Goal: Information Seeking & Learning: Find specific fact

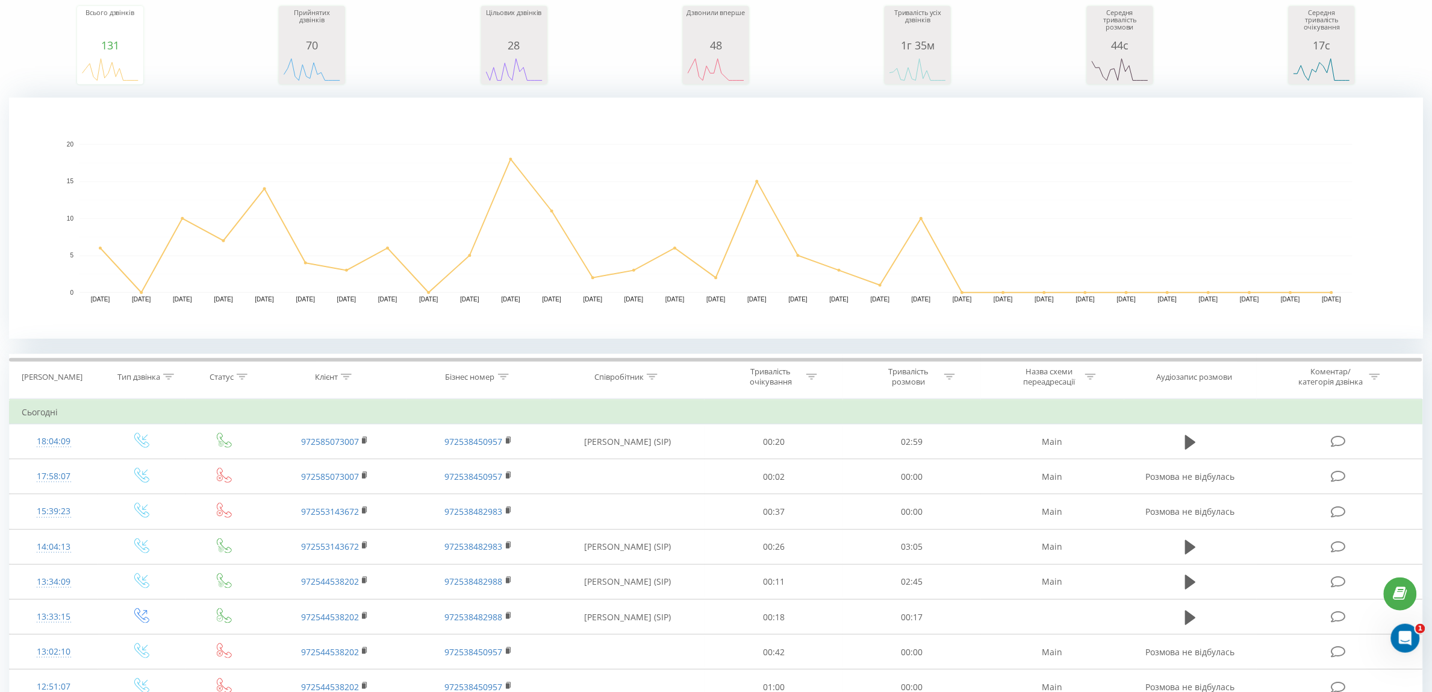
scroll to position [75, 0]
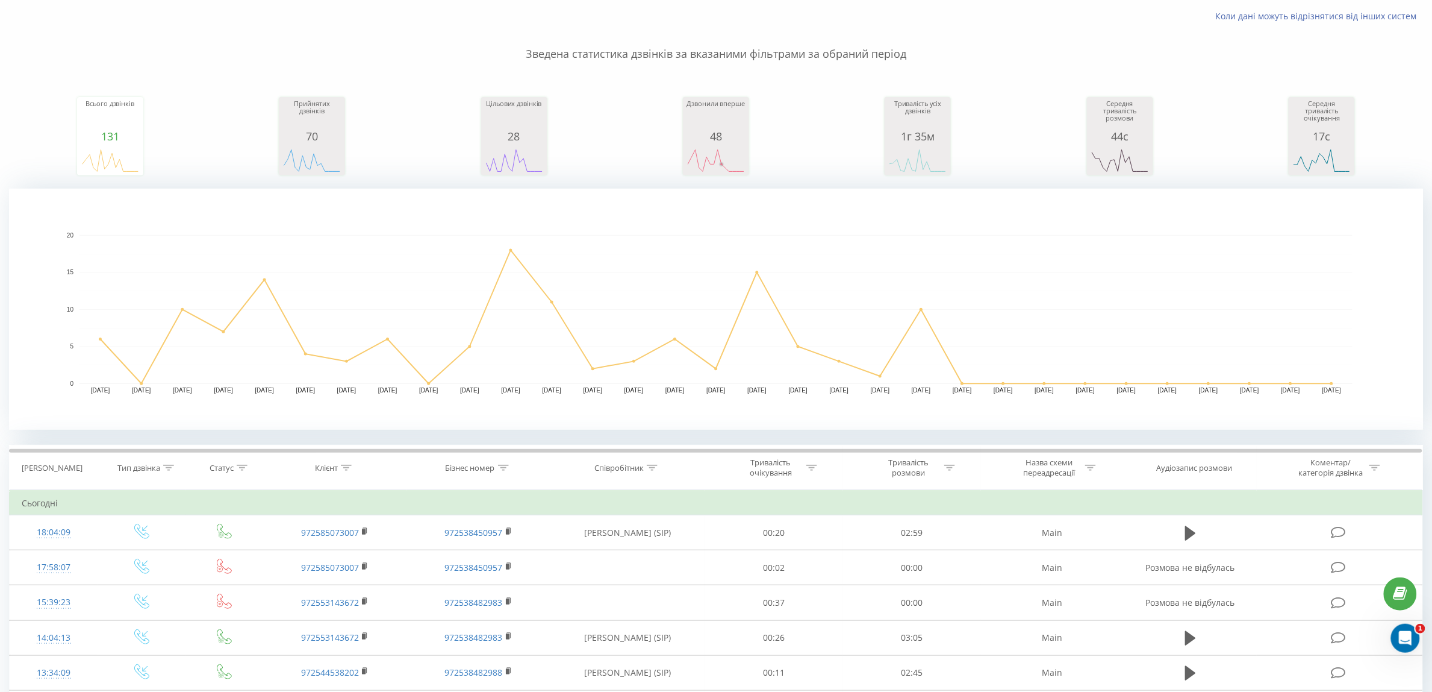
click at [723, 139] on div "48" at bounding box center [716, 136] width 60 height 12
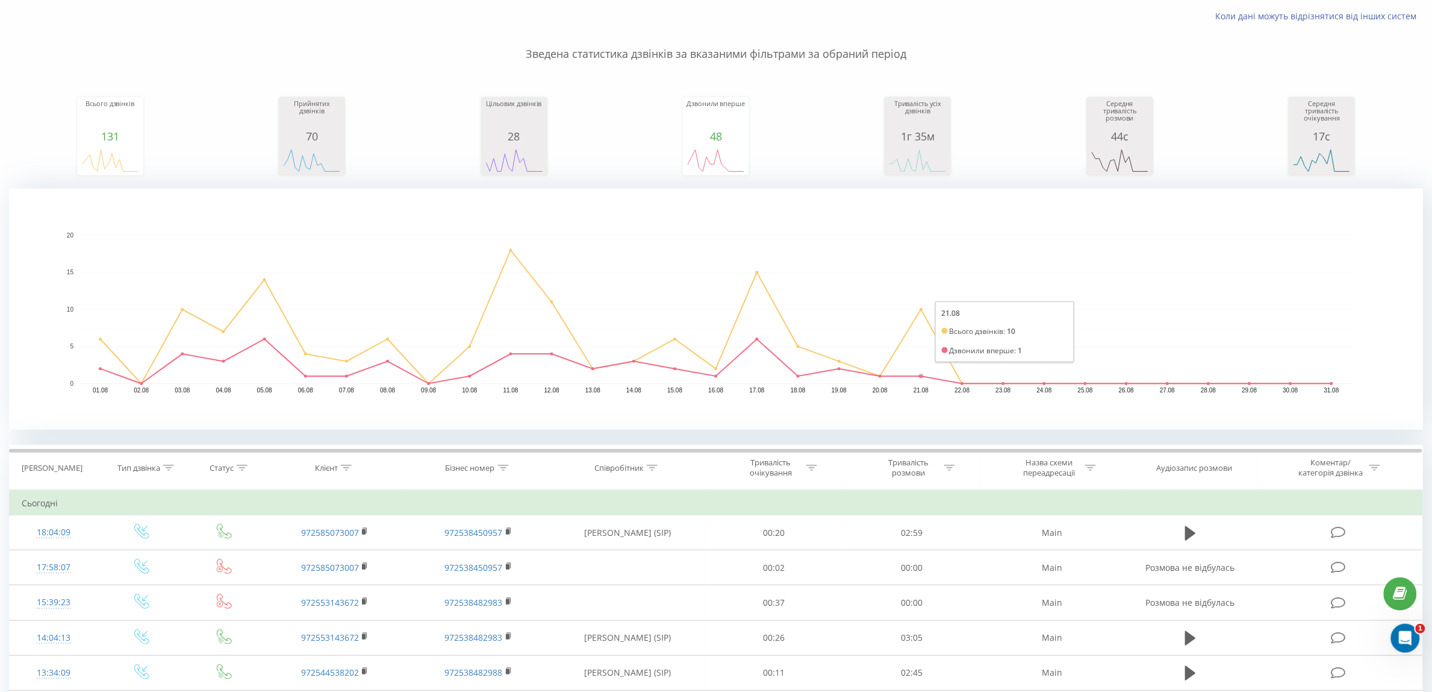
click at [922, 374] on circle "A chart." at bounding box center [921, 375] width 5 height 5
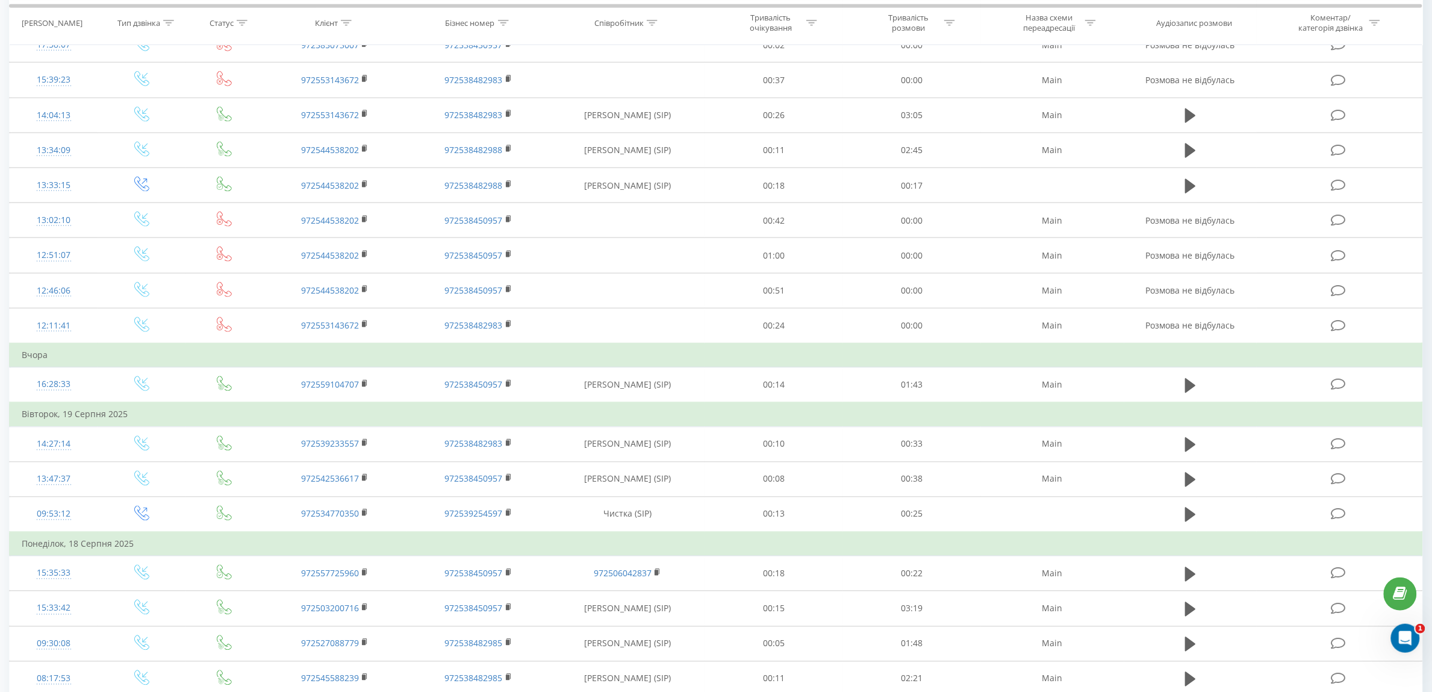
scroll to position [602, 0]
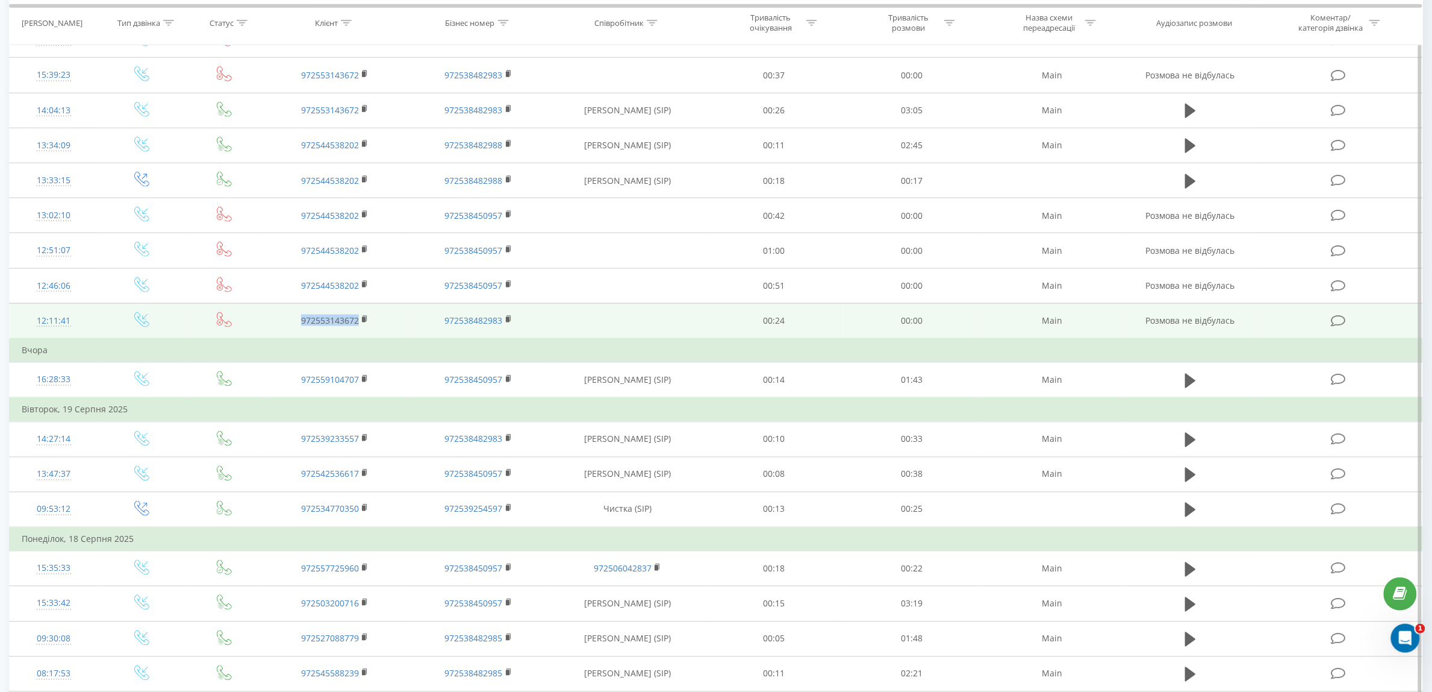
drag, startPoint x: 295, startPoint y: 326, endPoint x: 357, endPoint y: 327, distance: 62.1
click at [357, 327] on td "972553143672" at bounding box center [334, 321] width 143 height 36
copy link "972553143672"
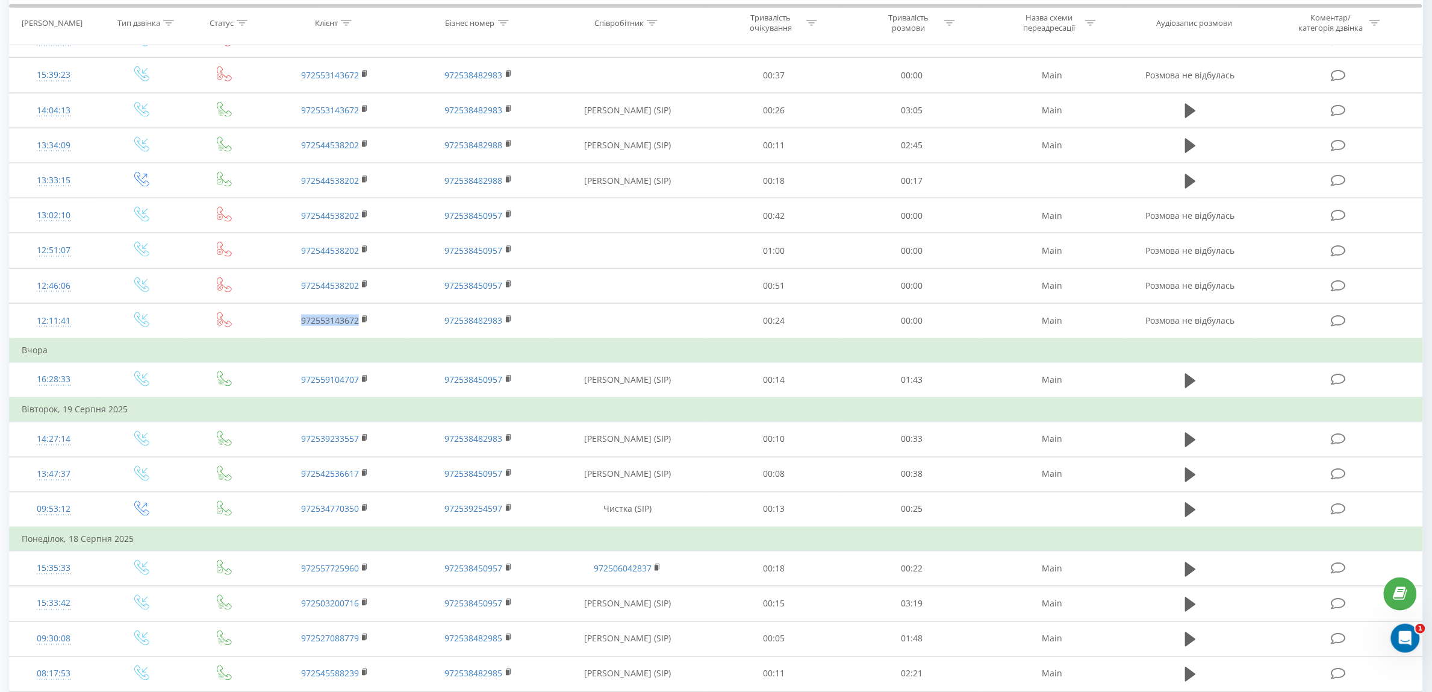
scroll to position [226, 0]
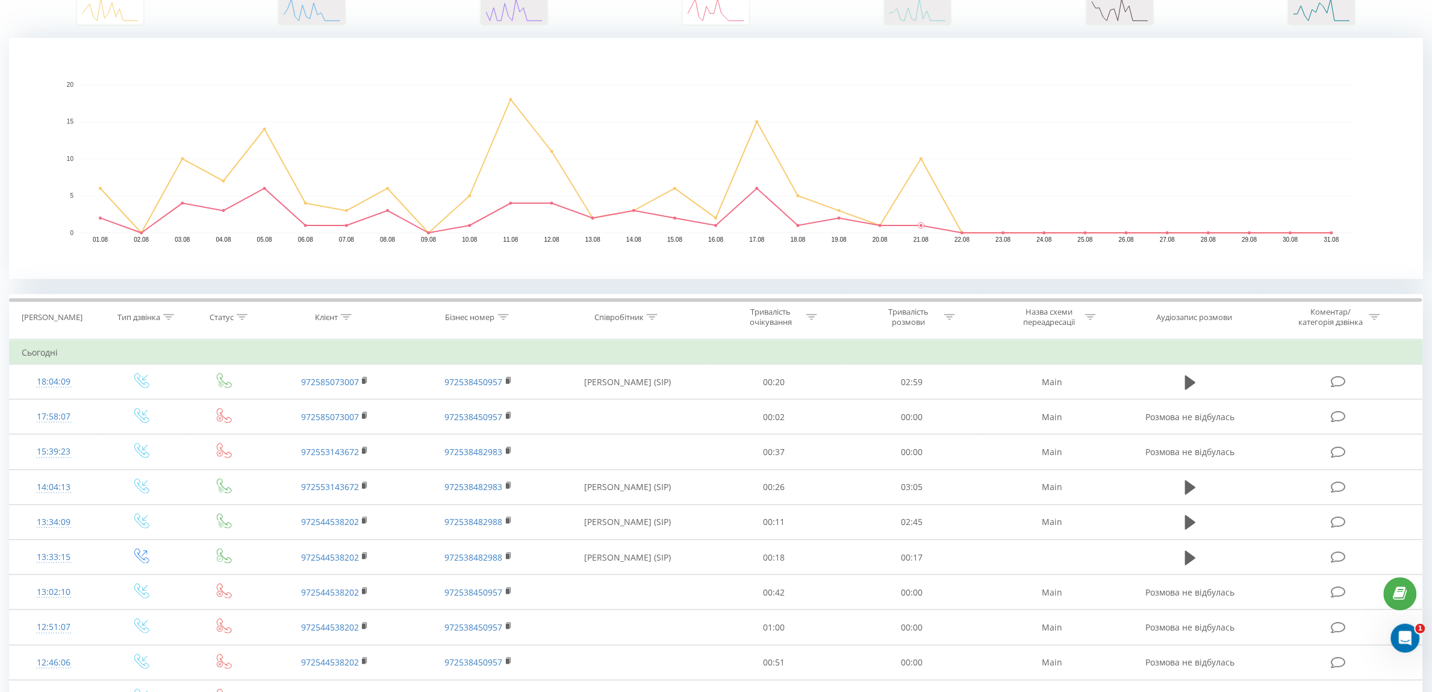
click at [327, 316] on div "Клієнт" at bounding box center [326, 317] width 23 height 10
click at [354, 404] on input "text" at bounding box center [336, 403] width 106 height 21
paste input "972553143672"
type input "972553143672"
click at [358, 425] on span "OK" at bounding box center [361, 426] width 34 height 19
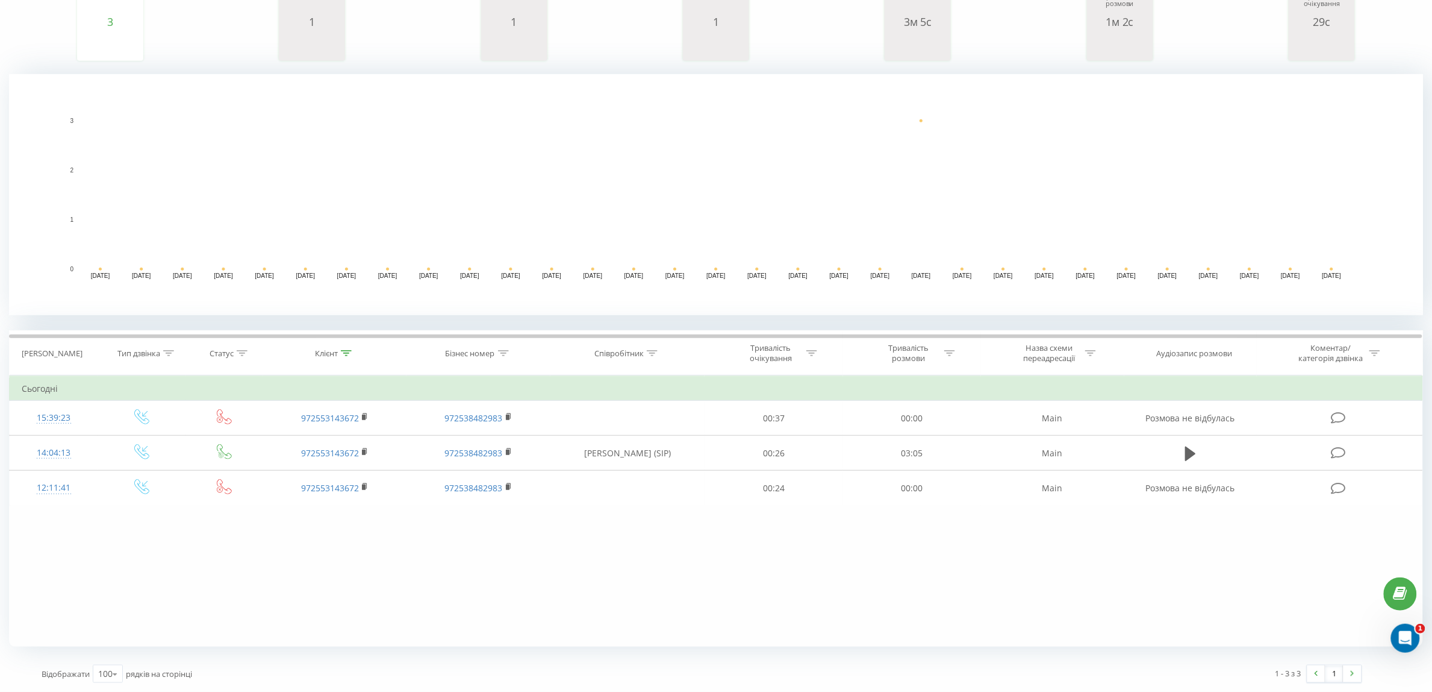
scroll to position [190, 0]
click at [316, 354] on div "Клієнт" at bounding box center [326, 353] width 23 height 10
click at [346, 441] on input "972553143672" at bounding box center [336, 439] width 106 height 21
click at [361, 474] on div "Скасувати OK" at bounding box center [336, 463] width 106 height 27
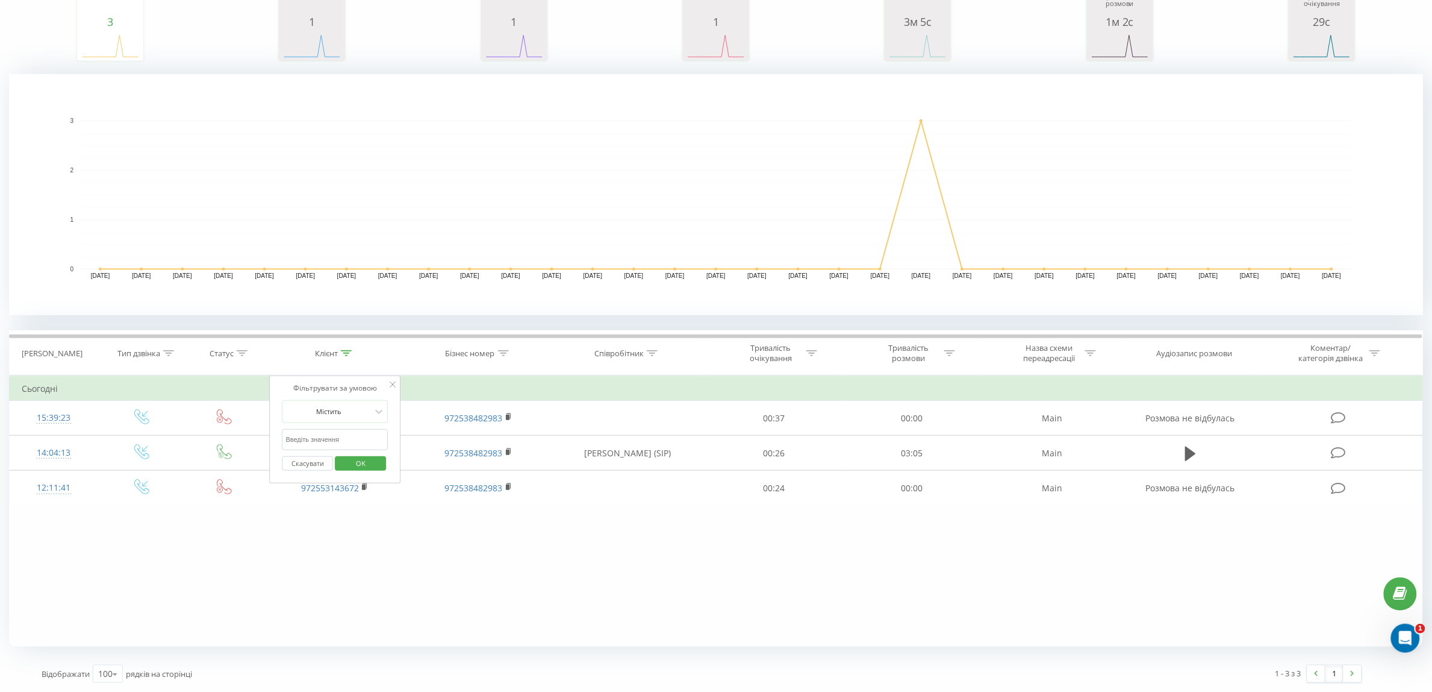
click at [361, 467] on span "OK" at bounding box center [361, 463] width 34 height 19
